Goal: Check status: Verify the current state of an ongoing process or item

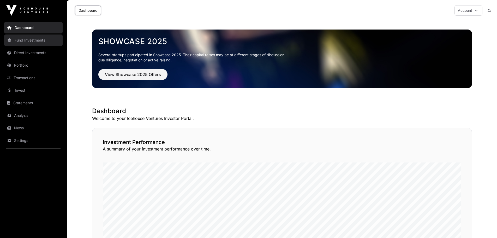
click at [33, 41] on link "Fund Investments" at bounding box center [33, 39] width 58 height 11
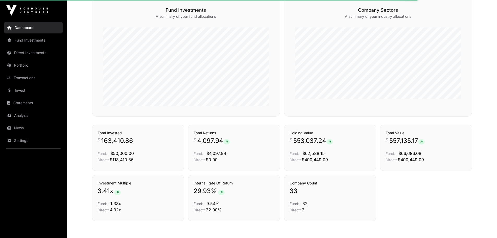
scroll to position [313, 0]
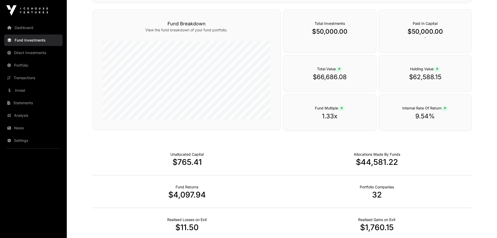
scroll to position [235, 0]
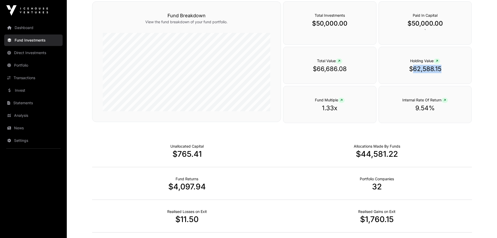
drag, startPoint x: 444, startPoint y: 68, endPoint x: 412, endPoint y: 69, distance: 31.8
click at [412, 69] on p "$62,588.15" at bounding box center [425, 69] width 72 height 8
copy p "62,588.15"
click at [32, 54] on link "Direct Investments" at bounding box center [33, 52] width 58 height 11
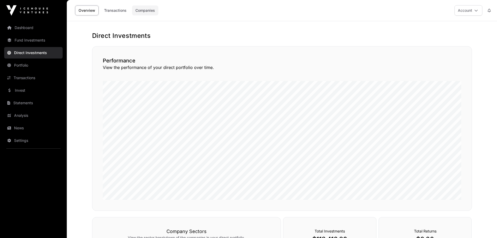
click at [136, 8] on link "Companies" at bounding box center [145, 10] width 26 height 10
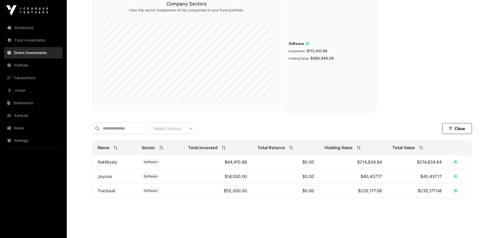
scroll to position [64, 0]
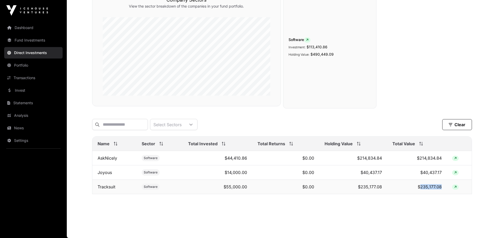
drag, startPoint x: 443, startPoint y: 188, endPoint x: 421, endPoint y: 188, distance: 22.2
click at [421, 188] on td "$235,177.08" at bounding box center [417, 187] width 60 height 14
copy td "235,177.08"
